Goal: Navigation & Orientation: Find specific page/section

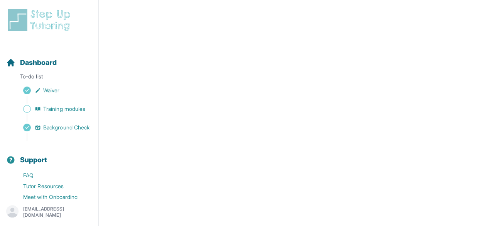
scroll to position [16, 0]
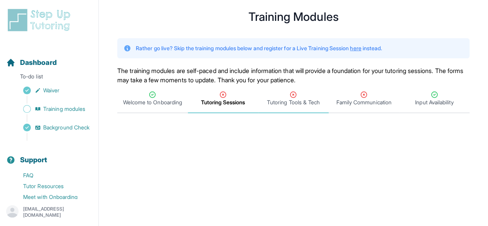
click at [290, 105] on span "Tutoring Tools & Tech" at bounding box center [293, 102] width 53 height 8
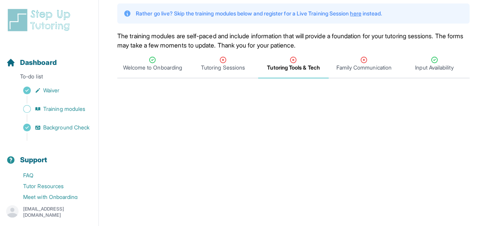
scroll to position [55, 0]
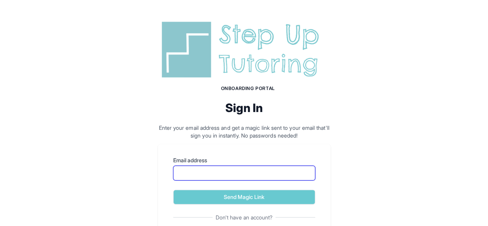
click at [241, 172] on input "Email address" at bounding box center [244, 173] width 142 height 15
type input "**********"
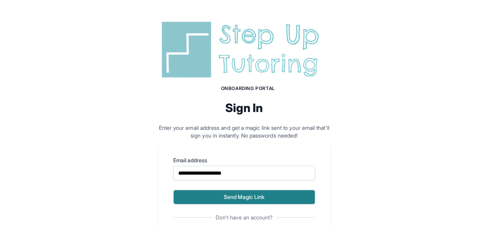
click at [253, 198] on button "Send Magic Link" at bounding box center [244, 196] width 142 height 15
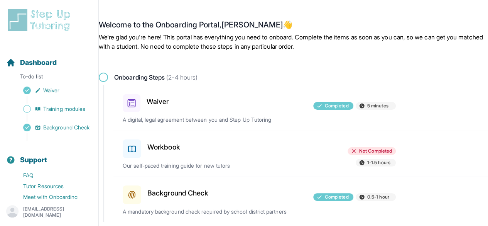
scroll to position [22, 0]
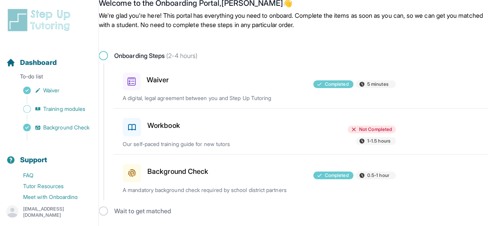
click at [141, 123] on div "Workbook" at bounding box center [167, 126] width 88 height 22
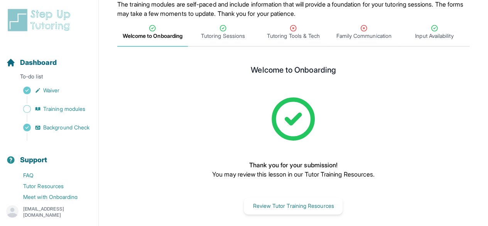
scroll to position [82, 0]
click at [289, 39] on span "Tutoring Tools & Tech" at bounding box center [293, 36] width 53 height 8
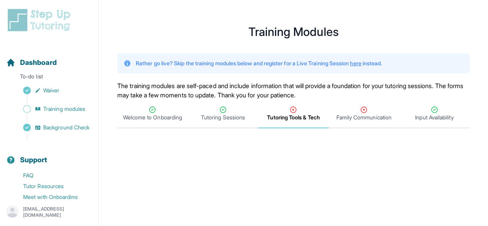
scroll to position [0, 0]
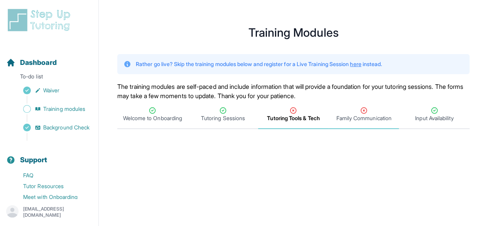
click at [368, 114] on span "Family Communication" at bounding box center [363, 118] width 55 height 8
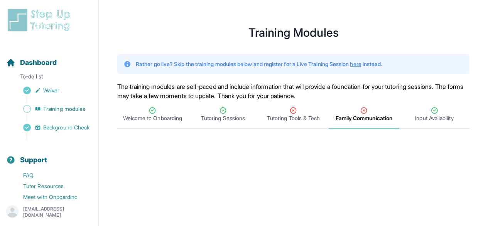
click at [355, 119] on span "Family Communication" at bounding box center [363, 118] width 57 height 8
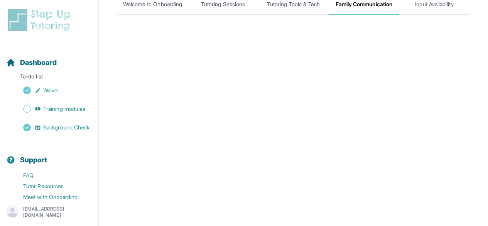
scroll to position [145, 0]
